Goal: Obtain resource: Obtain resource

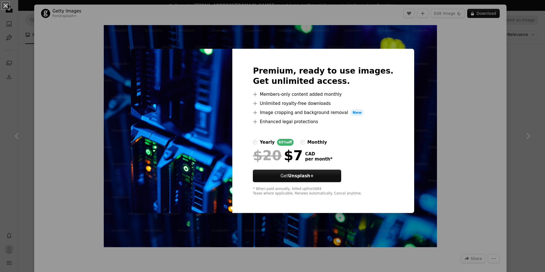
click at [468, 44] on div "An X shape Premium, ready to use images. Get unlimited access. A plus sign Memb…" at bounding box center [272, 136] width 545 height 272
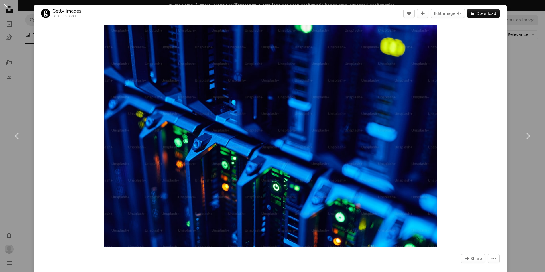
click at [5, 6] on button "An X shape" at bounding box center [5, 5] width 7 height 7
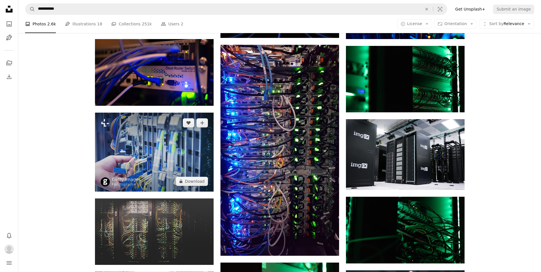
scroll to position [257, 0]
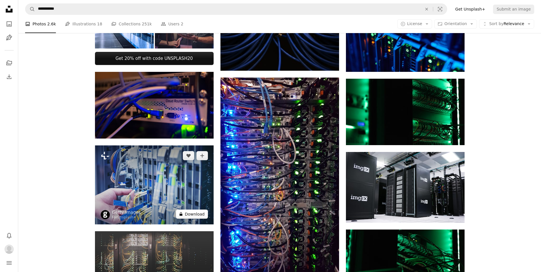
click at [197, 210] on button "A lock Download" at bounding box center [192, 214] width 32 height 9
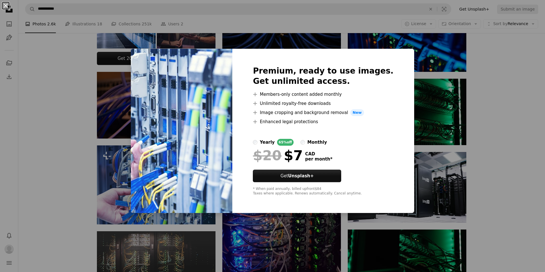
click at [5, 5] on button "An X shape" at bounding box center [5, 5] width 7 height 7
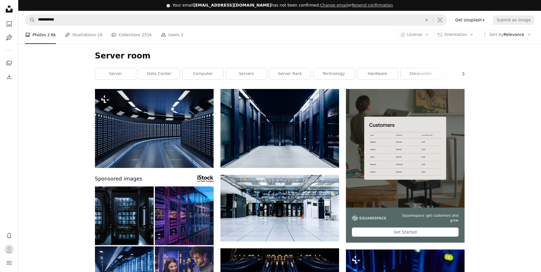
click at [10, 7] on icon at bounding box center [9, 9] width 7 height 7
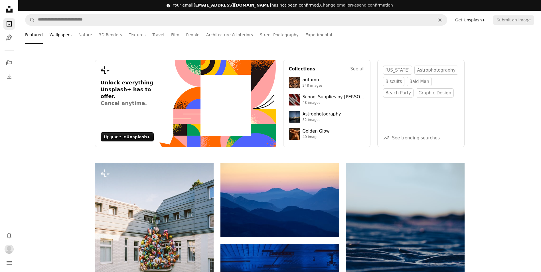
click at [55, 33] on link "Wallpapers" at bounding box center [61, 35] width 22 height 18
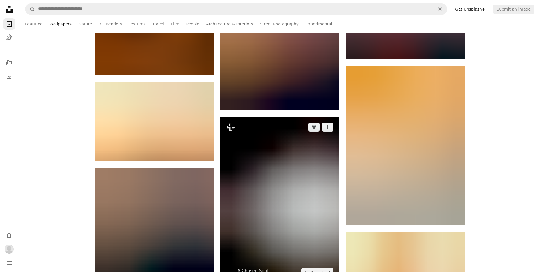
scroll to position [884, 0]
